Goal: Task Accomplishment & Management: Complete application form

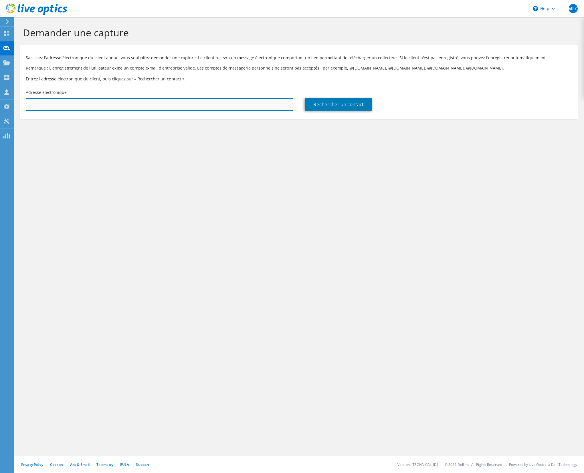
click at [171, 98] on input "text" at bounding box center [160, 104] width 268 height 13
type input "[EMAIL_ADDRESS][DOMAIN_NAME]"
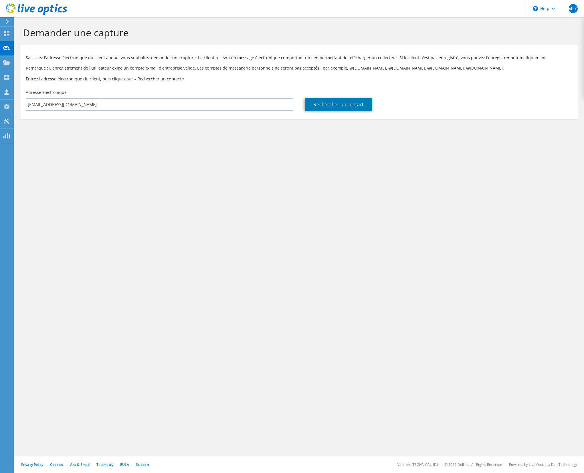
click at [261, 158] on div "Demander une capture Saisissez l'adresse électronique du client auquel vous sou…" at bounding box center [299, 245] width 570 height 456
click at [330, 106] on link "Rechercher un contact" at bounding box center [339, 104] width 68 height 13
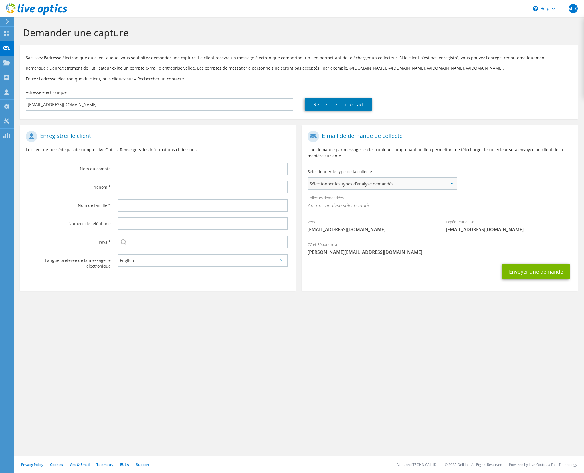
click at [355, 181] on span "Sélectionner les types d'analyse demandés" at bounding box center [382, 183] width 148 height 11
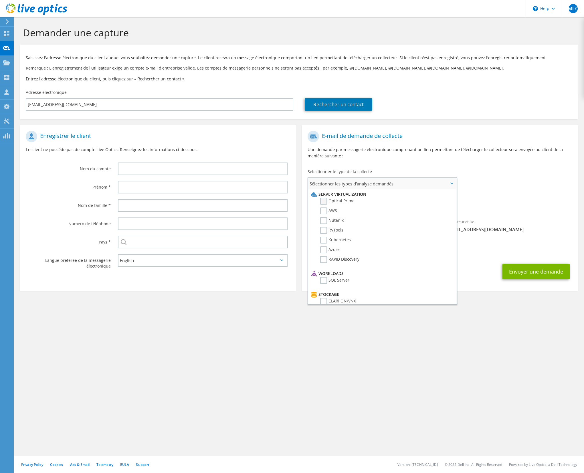
click at [322, 201] on label "Optical Prime" at bounding box center [337, 201] width 34 height 7
click at [0, 0] on input "Optical Prime" at bounding box center [0, 0] width 0 height 0
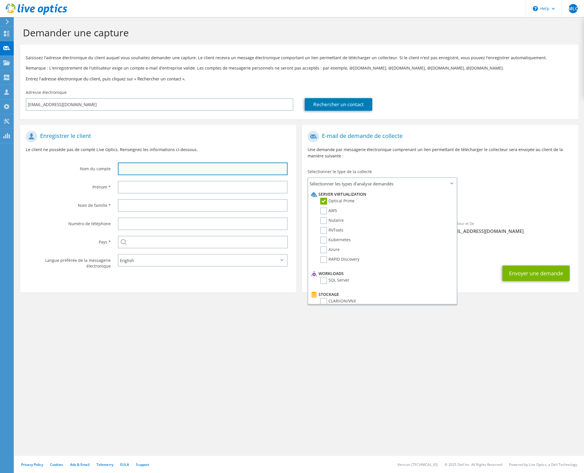
click at [180, 171] on input "text" at bounding box center [203, 169] width 170 height 13
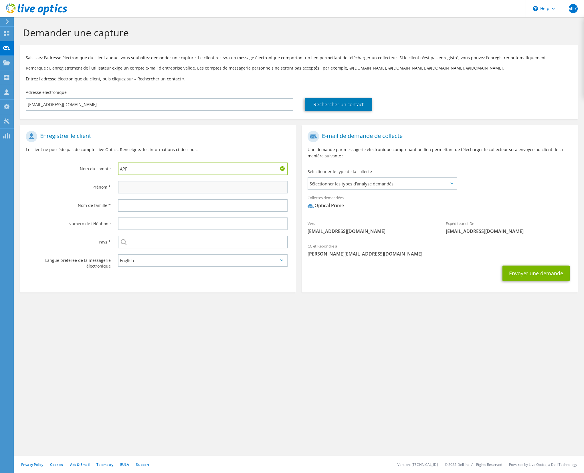
type input "APF"
click at [173, 190] on input "text" at bounding box center [203, 187] width 170 height 13
type input "Adeosys"
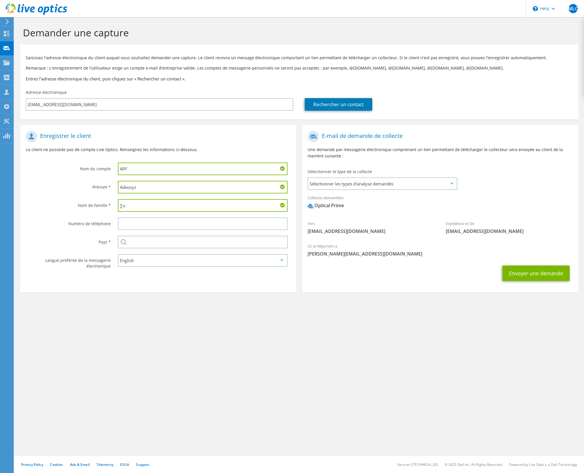
type input "∑"
type input "Support"
drag, startPoint x: 87, startPoint y: 198, endPoint x: 89, endPoint y: 200, distance: 3.2
click at [87, 198] on div "Nom de famille *" at bounding box center [66, 205] width 92 height 18
click at [141, 240] on input "text" at bounding box center [203, 242] width 170 height 13
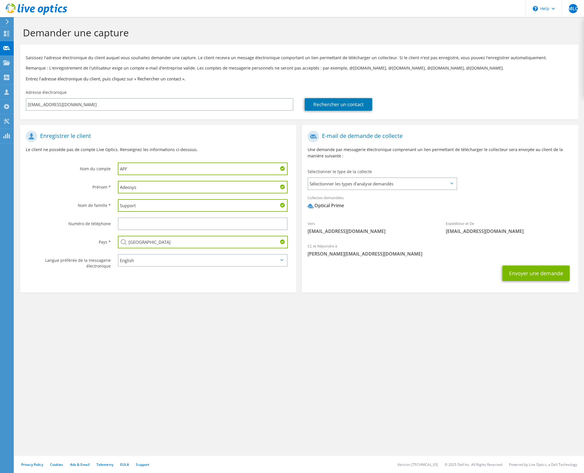
type input "[GEOGRAPHIC_DATA]"
click at [219, 311] on section "Demander une capture Saisissez l'adresse électronique du client auquel vous sou…" at bounding box center [299, 169] width 570 height 304
click at [557, 274] on button "Envoyer une demande" at bounding box center [536, 273] width 67 height 15
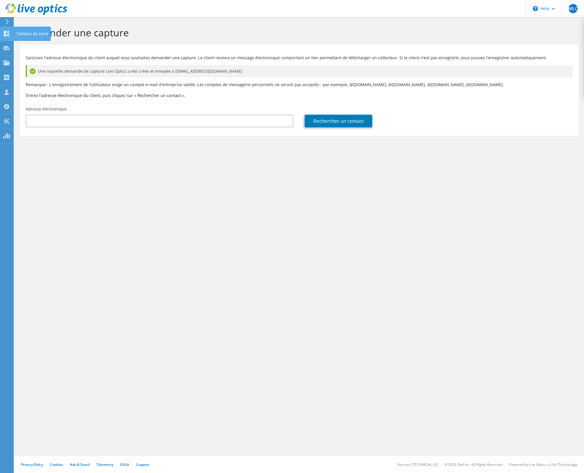
click at [9, 33] on icon at bounding box center [6, 33] width 7 height 5
